Goal: Information Seeking & Learning: Learn about a topic

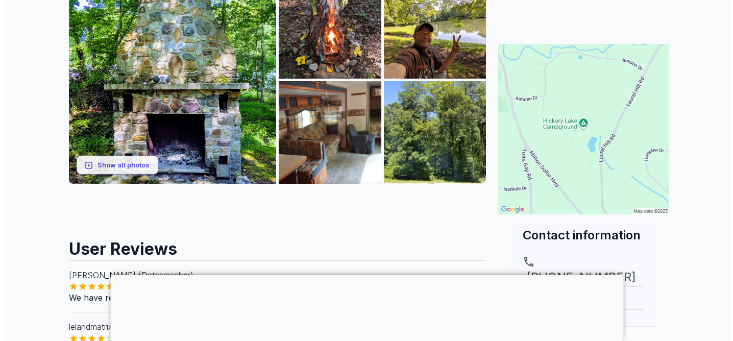
scroll to position [180, 0]
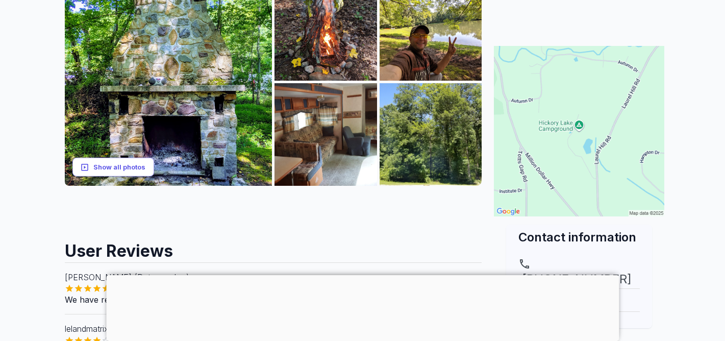
click at [141, 171] on button "Show all photos" at bounding box center [113, 167] width 82 height 19
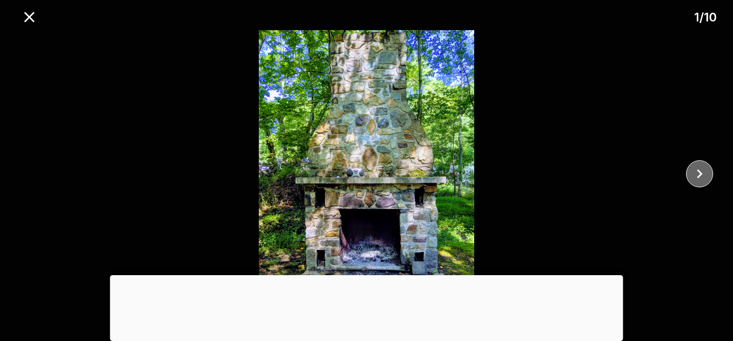
click at [693, 174] on icon "close" at bounding box center [700, 174] width 18 height 18
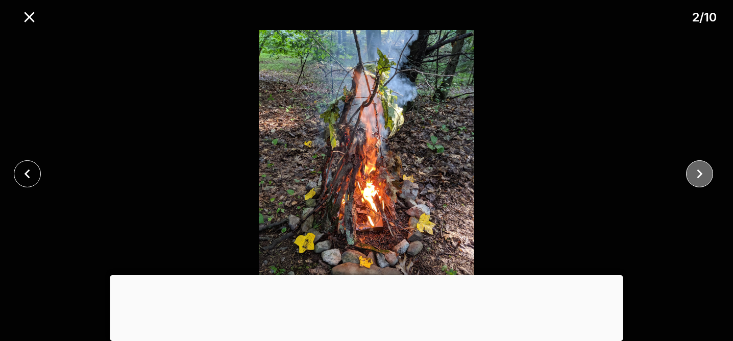
click at [693, 174] on icon "close" at bounding box center [700, 174] width 18 height 18
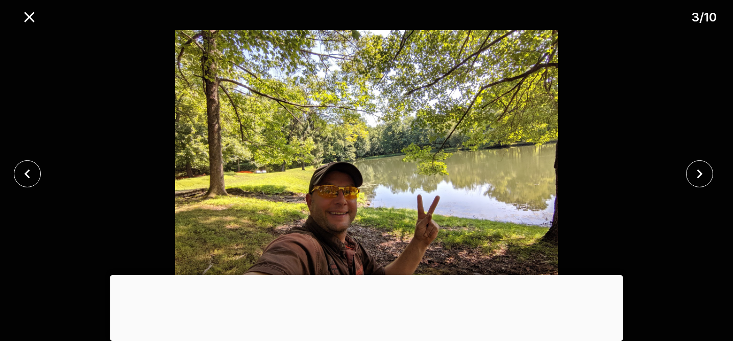
click at [364, 275] on div at bounding box center [366, 275] width 513 height 0
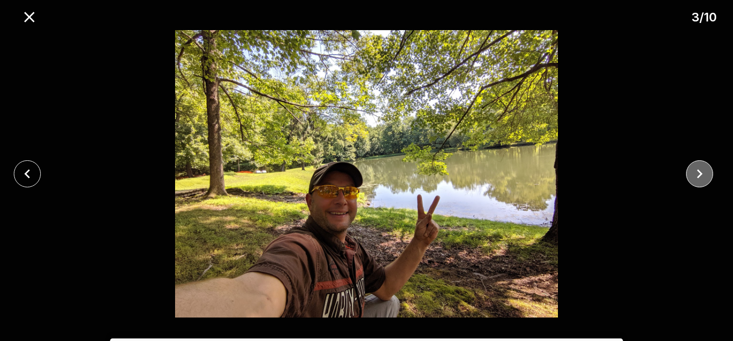
click at [694, 186] on button "close" at bounding box center [699, 173] width 27 height 27
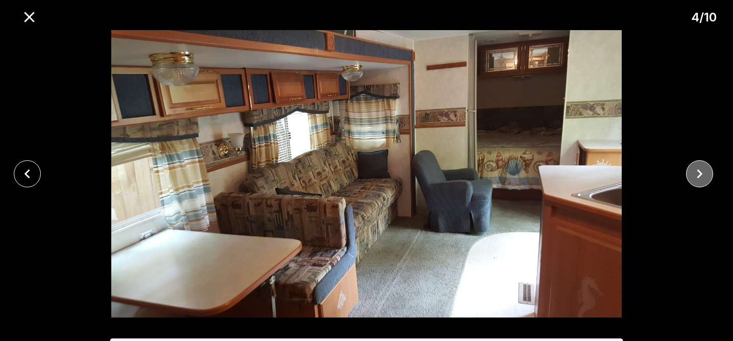
click at [694, 186] on button "close" at bounding box center [699, 173] width 27 height 27
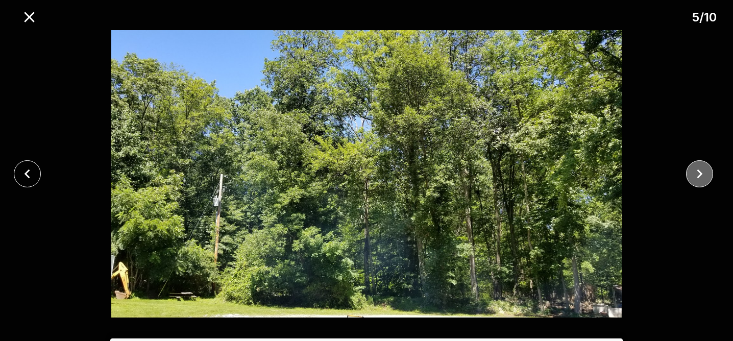
click at [694, 186] on button "close" at bounding box center [699, 173] width 27 height 27
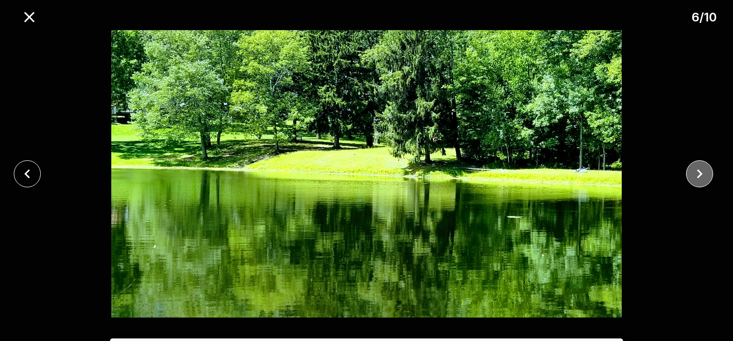
click at [692, 179] on icon "close" at bounding box center [700, 174] width 18 height 18
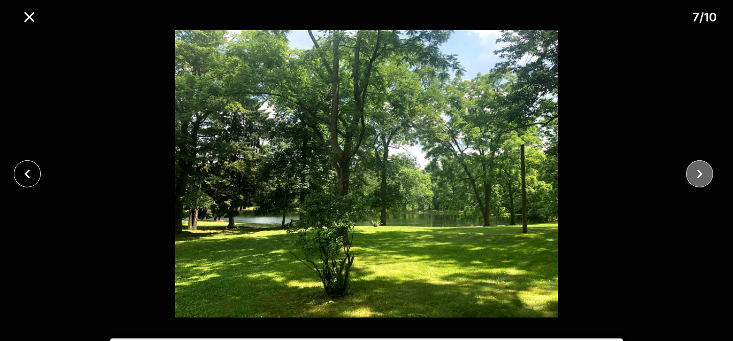
click at [699, 170] on icon "close" at bounding box center [700, 174] width 18 height 18
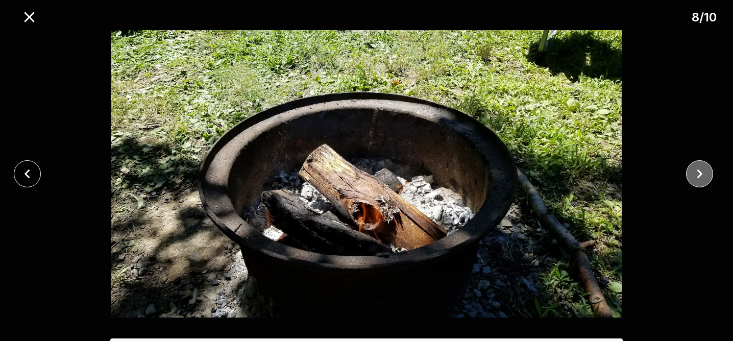
click at [699, 170] on icon "close" at bounding box center [700, 174] width 18 height 18
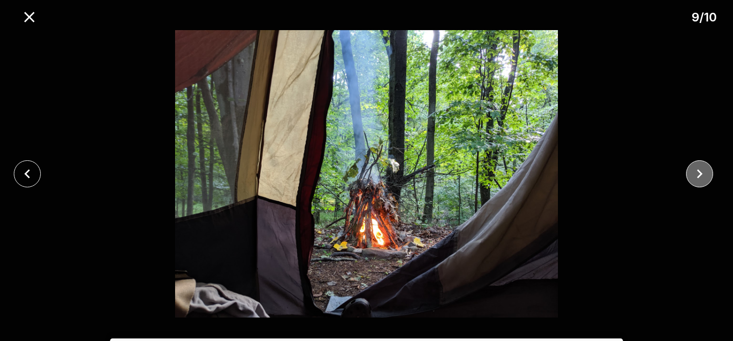
click at [699, 170] on icon "close" at bounding box center [700, 174] width 18 height 18
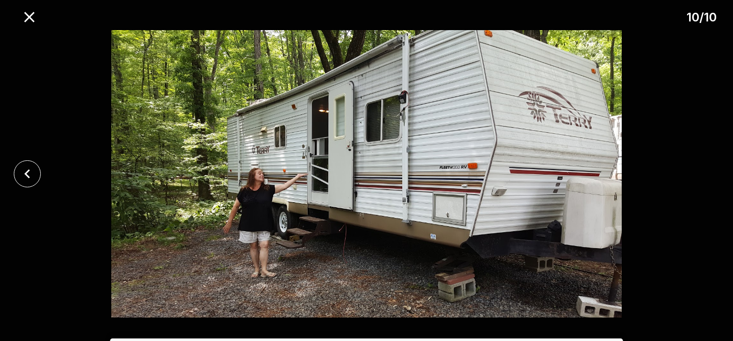
click at [699, 176] on div at bounding box center [366, 173] width 733 height 287
click at [700, 170] on div at bounding box center [366, 173] width 733 height 287
